Goal: Find specific page/section: Find specific page/section

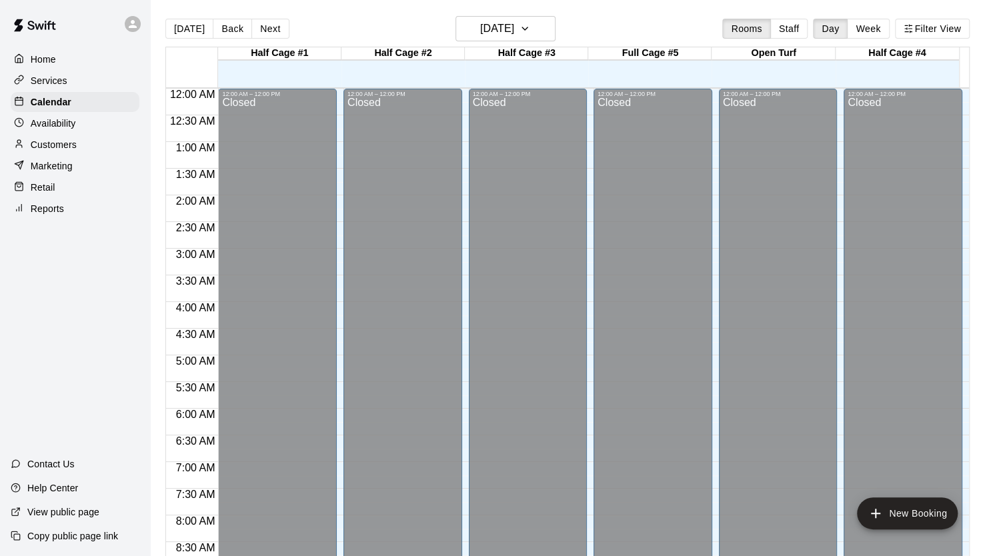
scroll to position [653, 0]
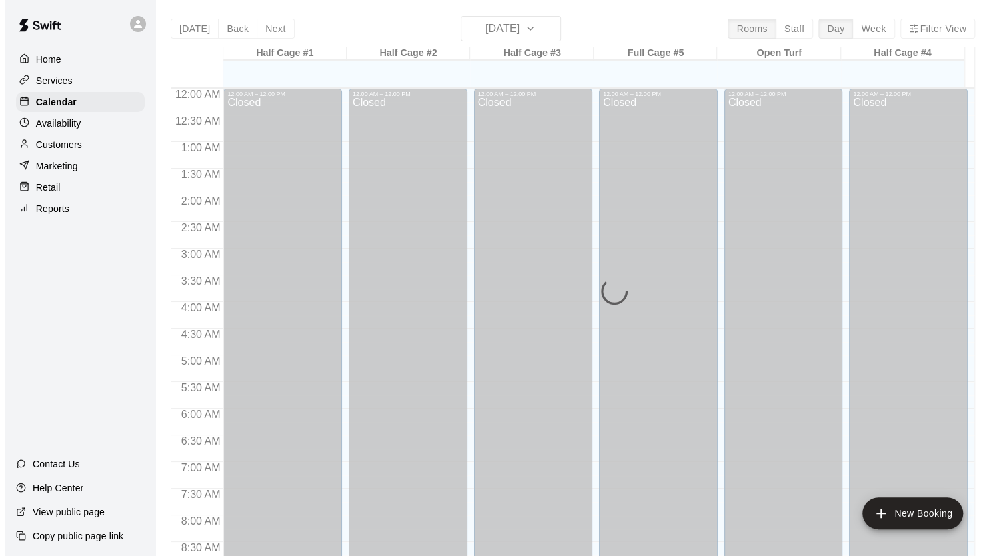
scroll to position [703, 0]
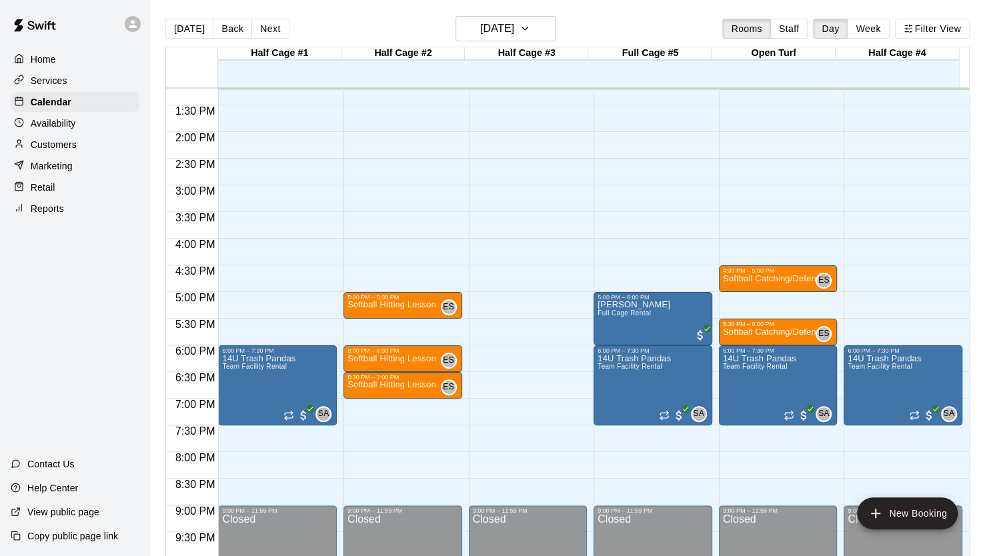
click at [60, 215] on p "Reports" at bounding box center [47, 208] width 33 height 13
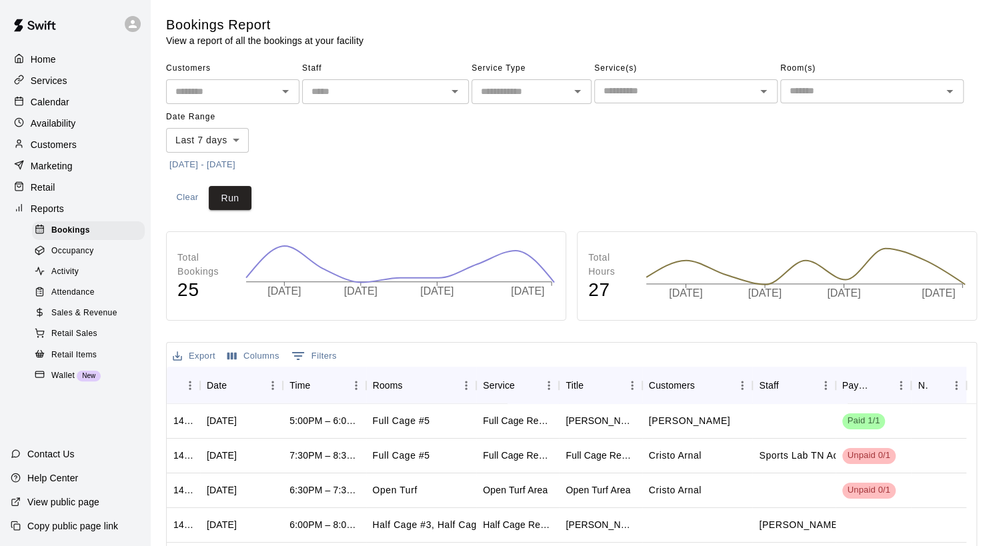
click at [66, 320] on span "Sales & Revenue" at bounding box center [84, 313] width 66 height 13
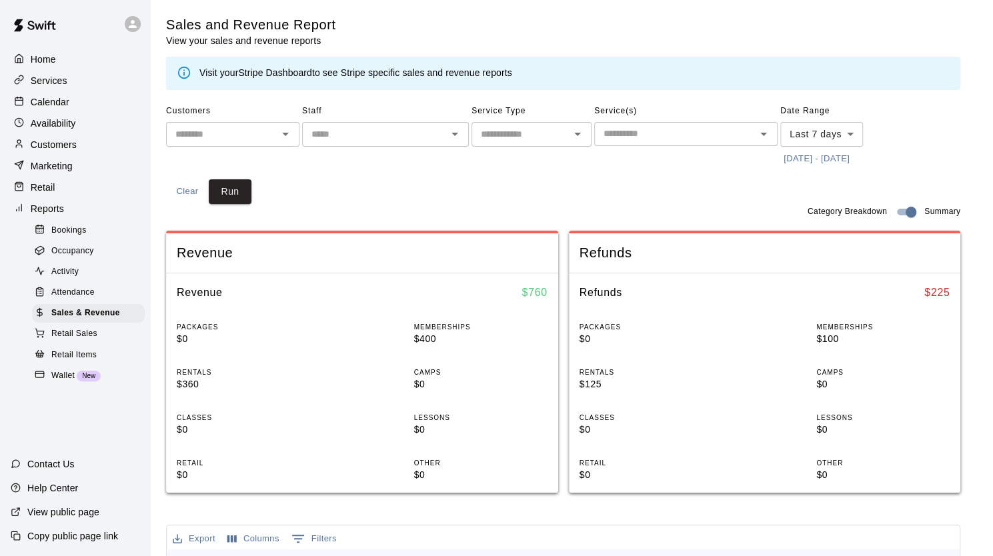
click at [275, 68] on link "Stripe Dashboard" at bounding box center [275, 72] width 74 height 11
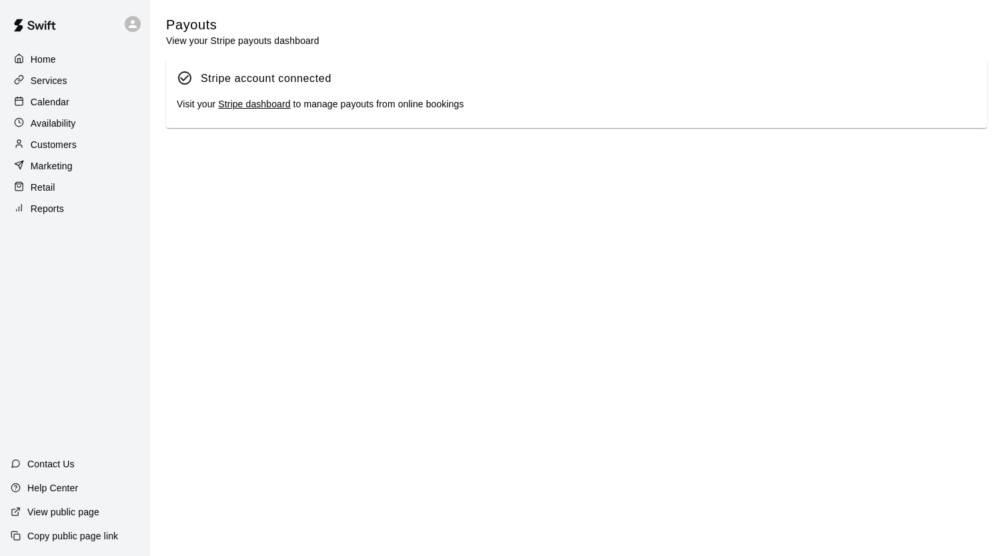
click at [256, 107] on link "Stripe dashboard" at bounding box center [254, 104] width 72 height 11
